Goal: Book appointment/travel/reservation

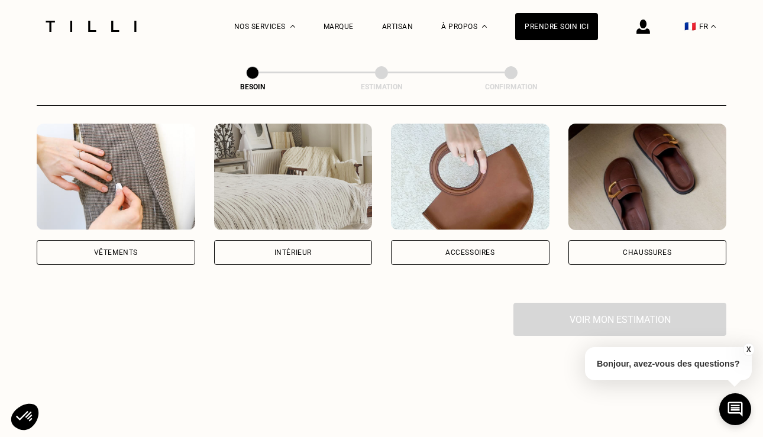
scroll to position [230, 0]
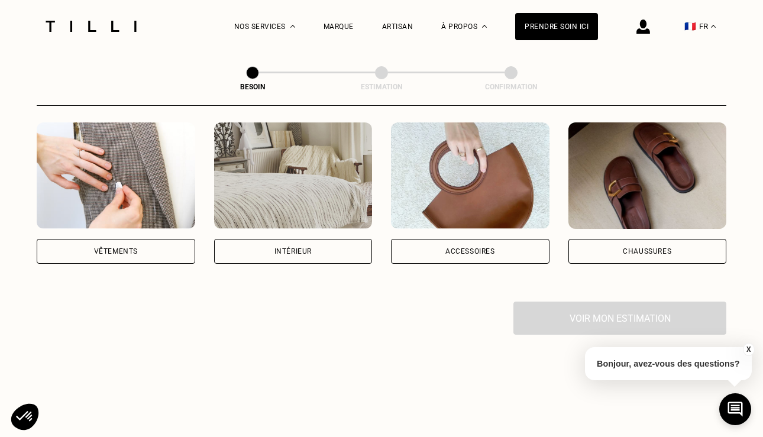
click at [93, 239] on div "Vêtements" at bounding box center [116, 251] width 159 height 25
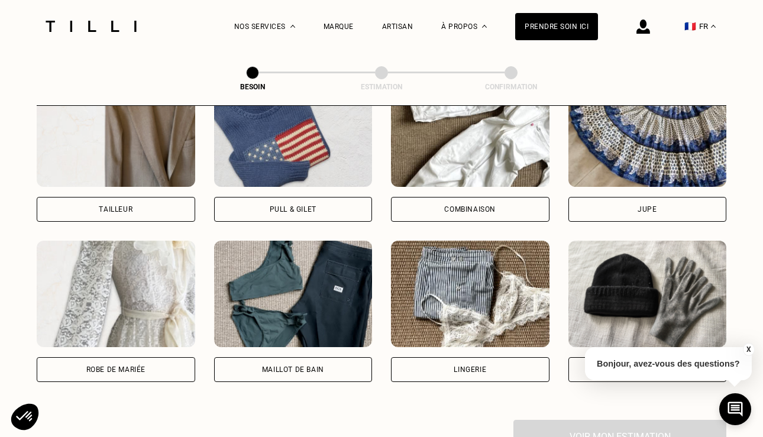
scroll to position [752, 0]
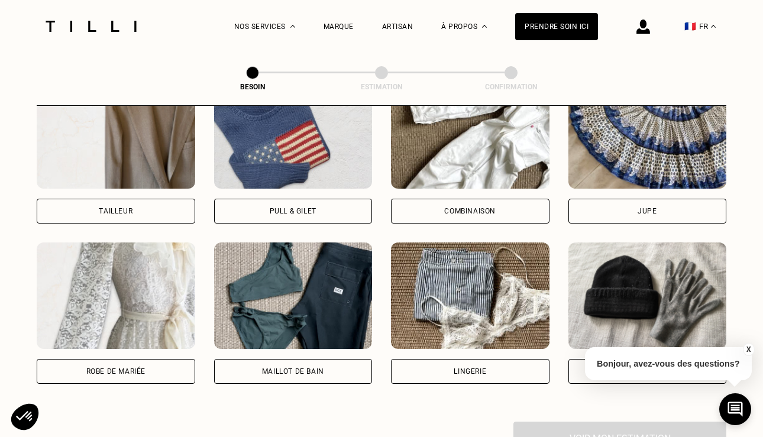
click at [287, 368] on div "Maillot de bain" at bounding box center [293, 371] width 62 height 7
select select "FR"
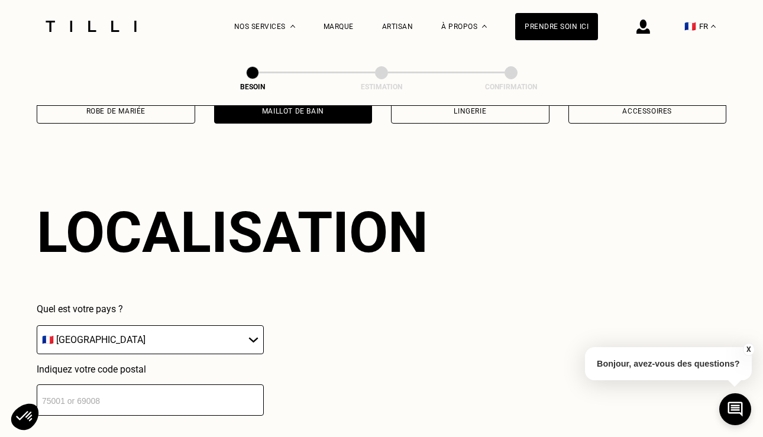
scroll to position [1027, 0]
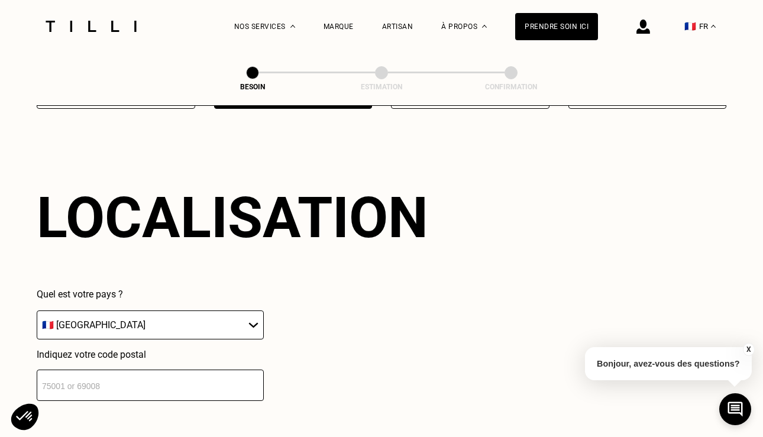
click at [247, 373] on input "number" at bounding box center [150, 385] width 227 height 31
click at [211, 385] on input "number" at bounding box center [150, 385] width 227 height 31
type input "5"
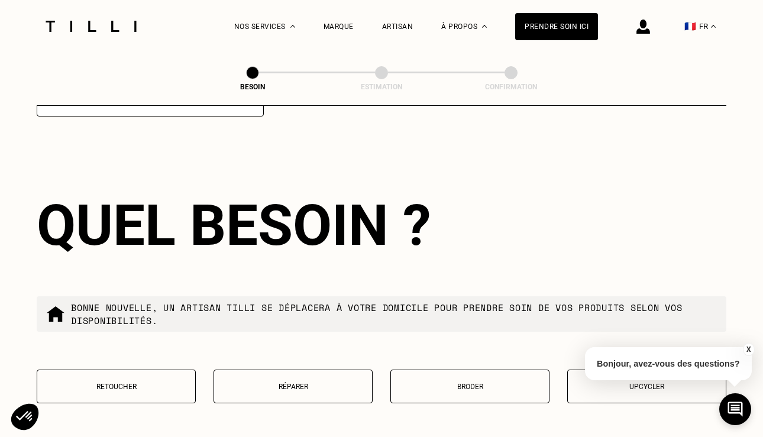
scroll to position [1319, 0]
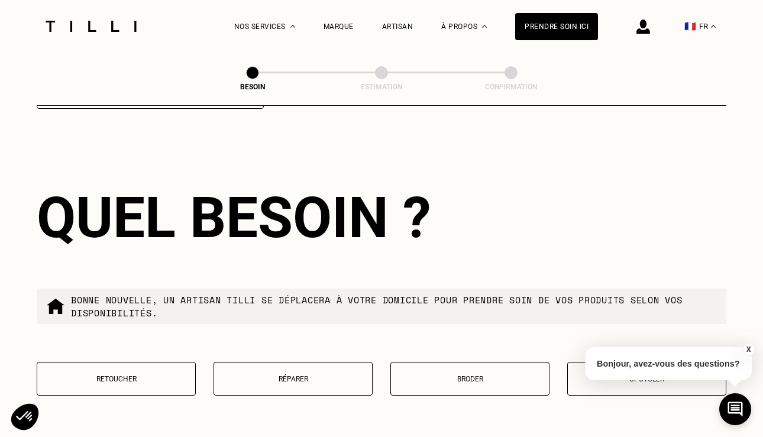
type input "69003"
click at [238, 372] on button "Réparer" at bounding box center [293, 379] width 159 height 34
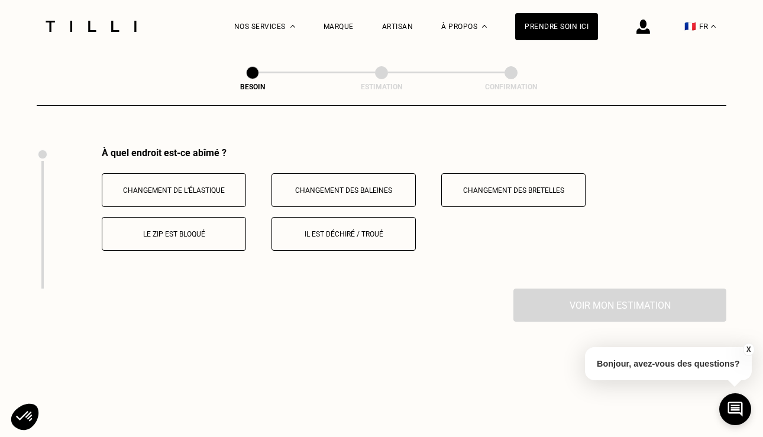
scroll to position [1622, 0]
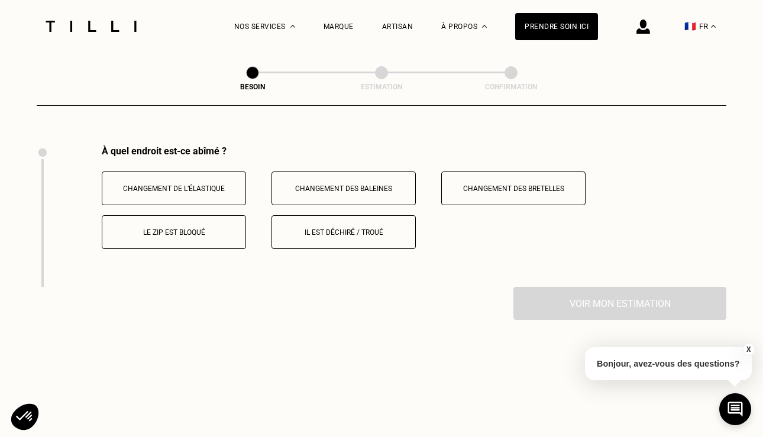
click at [218, 179] on button "Changement de l’élastique" at bounding box center [174, 189] width 144 height 34
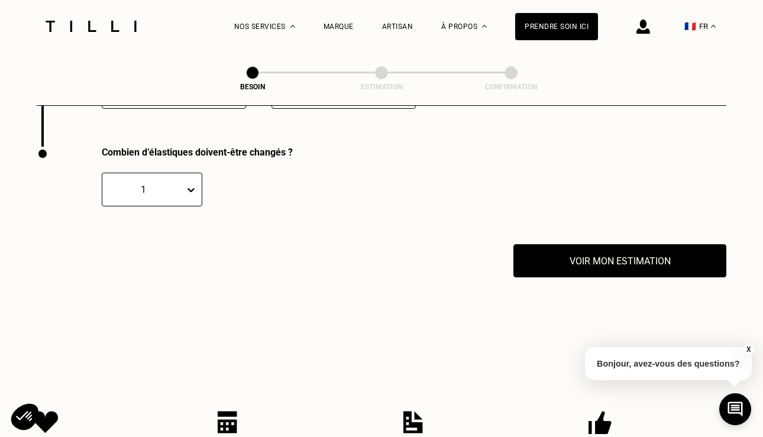
scroll to position [1764, 0]
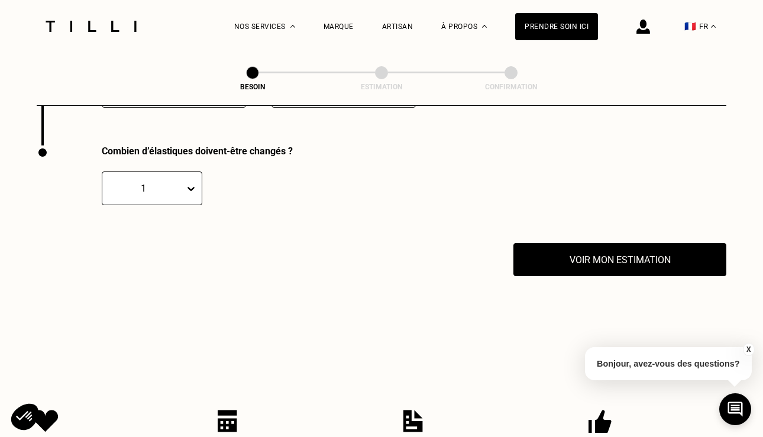
click at [187, 183] on icon at bounding box center [191, 189] width 12 height 12
click at [124, 256] on div "3" at bounding box center [152, 267] width 101 height 22
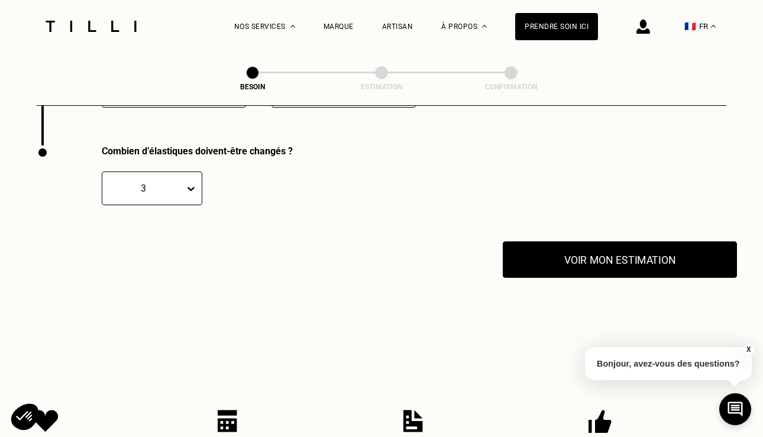
click at [596, 252] on button "Voir mon estimation" at bounding box center [620, 259] width 234 height 37
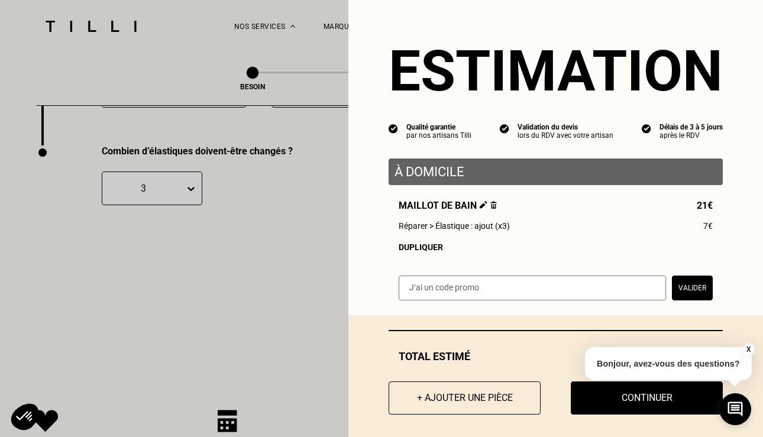
scroll to position [8, 0]
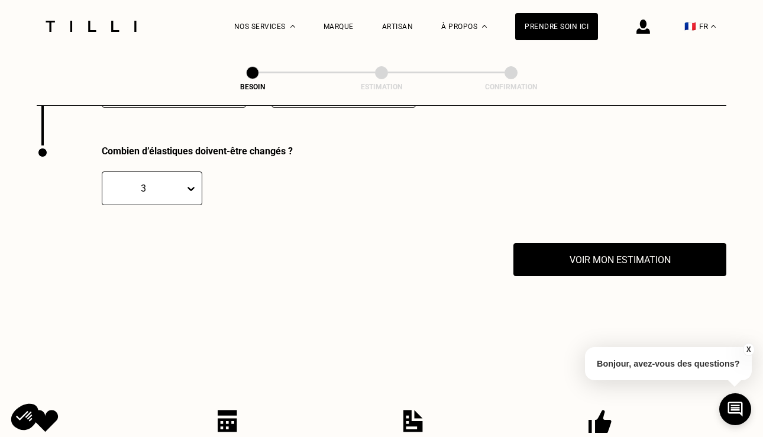
click at [751, 349] on button "X" at bounding box center [748, 349] width 12 height 13
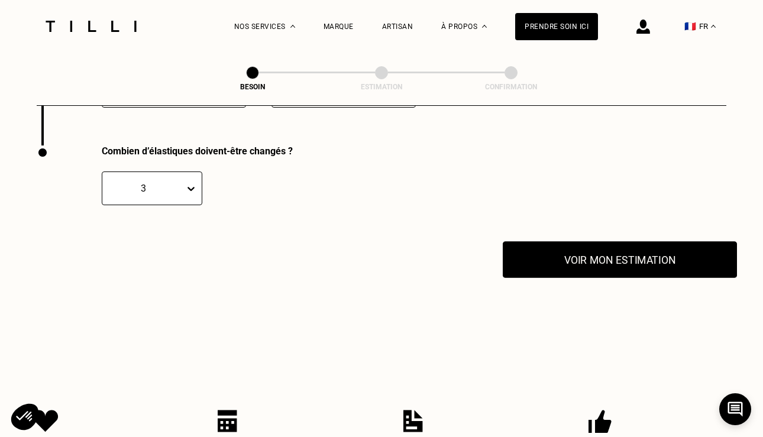
click at [673, 246] on button "Voir mon estimation" at bounding box center [620, 259] width 234 height 37
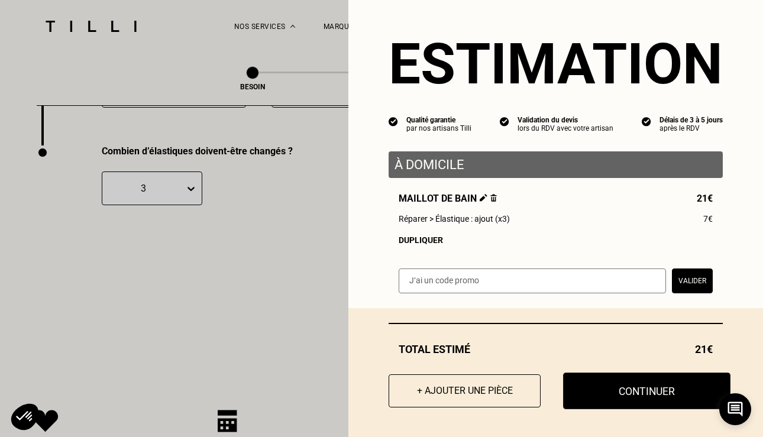
click at [607, 382] on button "Continuer" at bounding box center [646, 391] width 167 height 37
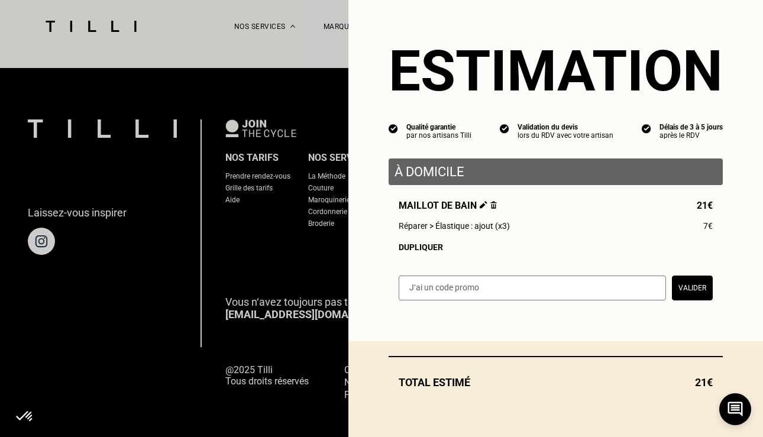
scroll to position [0, 0]
select select "FR"
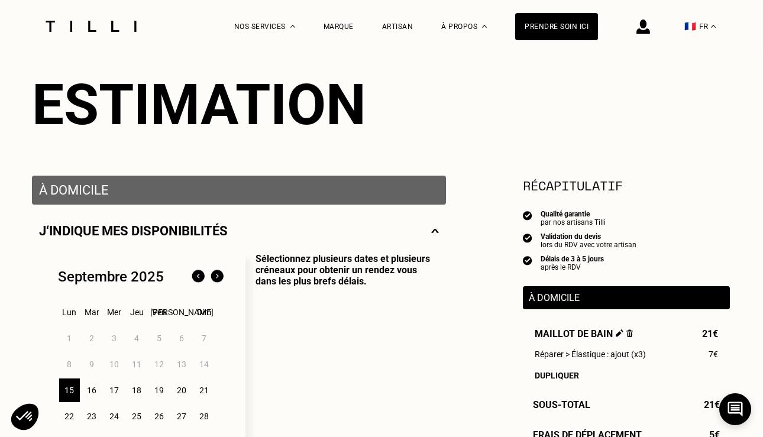
scroll to position [109, 1]
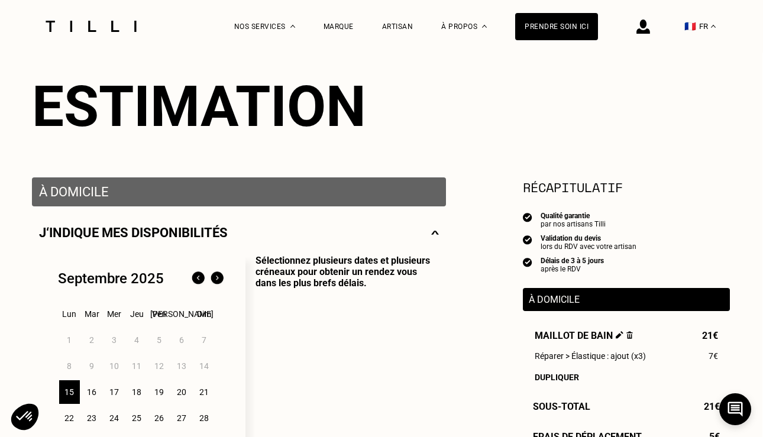
click at [318, 289] on p "Sélectionnez plusieurs dates et plusieurs créneaux pour obtenir un rendez vous …" at bounding box center [342, 363] width 193 height 217
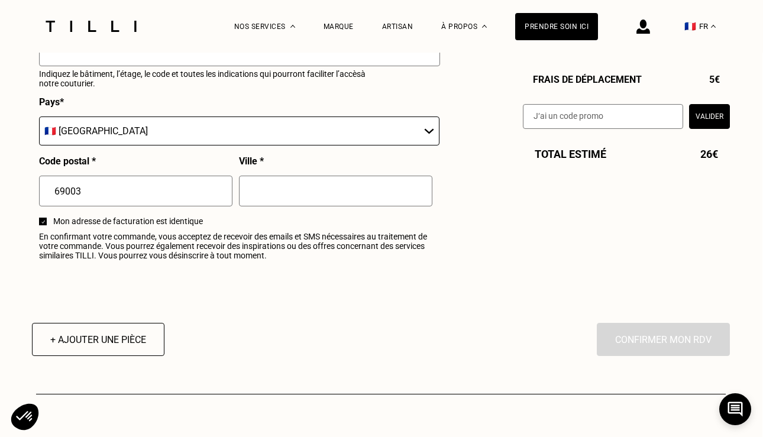
scroll to position [1481, 1]
